Goal: Task Accomplishment & Management: Complete application form

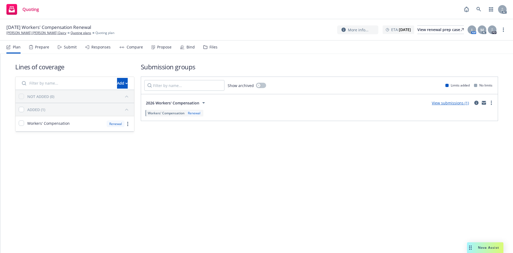
click at [72, 45] on div "Submit" at bounding box center [70, 47] width 13 height 4
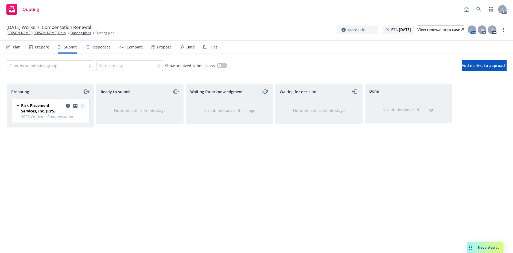
click at [82, 106] on link "more" at bounding box center [83, 105] width 6 height 6
click at [60, 129] on span "Log acknowledgement" at bounding box center [58, 127] width 53 height 5
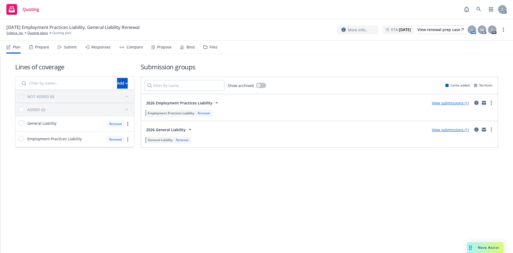
click at [72, 46] on div "Submit" at bounding box center [70, 47] width 13 height 4
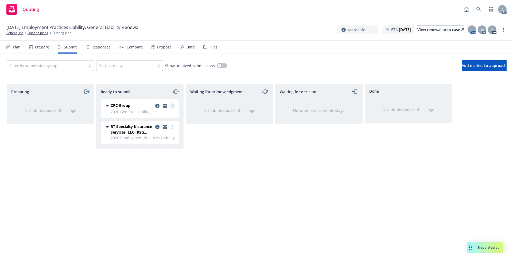
click at [171, 105] on link "more" at bounding box center [172, 105] width 6 height 6
click at [159, 125] on span "Log acknowledgement" at bounding box center [148, 127] width 53 height 5
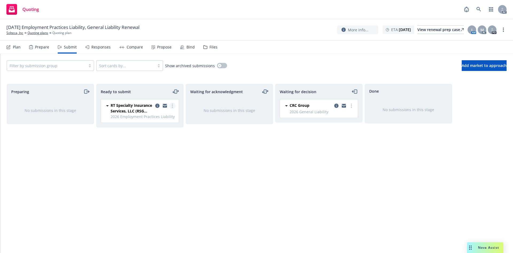
click at [172, 105] on icon "more" at bounding box center [172, 105] width 1 height 4
click at [147, 125] on span "Log acknowledgement" at bounding box center [148, 127] width 53 height 5
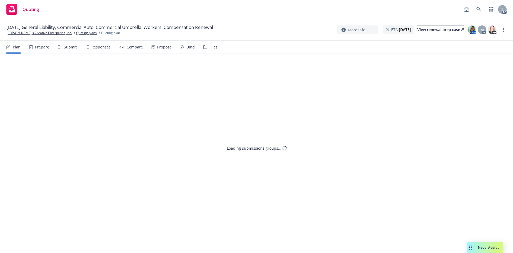
click at [68, 49] on div "Submit" at bounding box center [70, 47] width 13 height 4
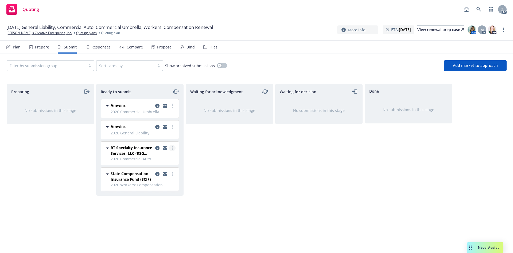
click at [172, 149] on link "more" at bounding box center [172, 148] width 6 height 6
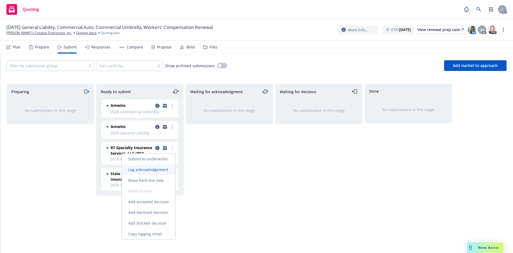
click at [162, 168] on span "Log acknowledgement" at bounding box center [148, 169] width 53 height 5
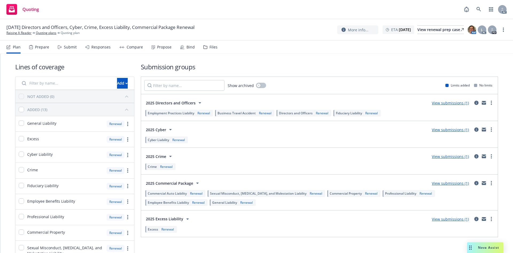
click at [65, 48] on div "Submit" at bounding box center [70, 47] width 13 height 4
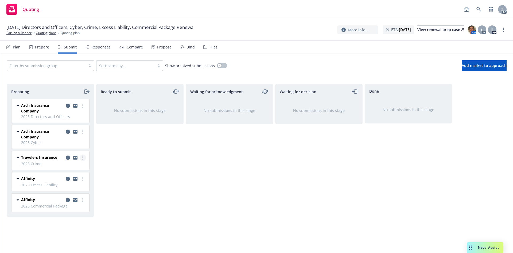
click at [83, 158] on icon "more" at bounding box center [82, 157] width 1 height 4
click at [60, 178] on span "Log acknowledgement" at bounding box center [58, 178] width 53 height 5
